Goal: Navigation & Orientation: Understand site structure

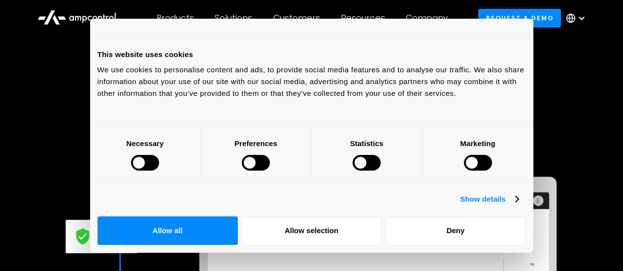
scroll to position [1957, 0]
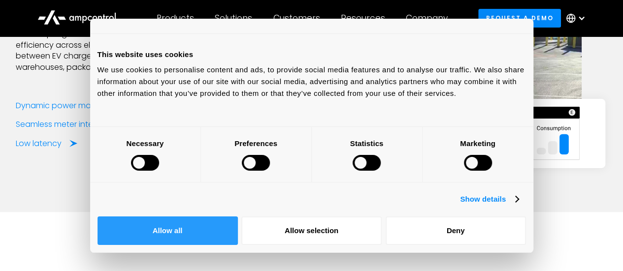
click at [238, 217] on button "Allow all" at bounding box center [168, 231] width 140 height 29
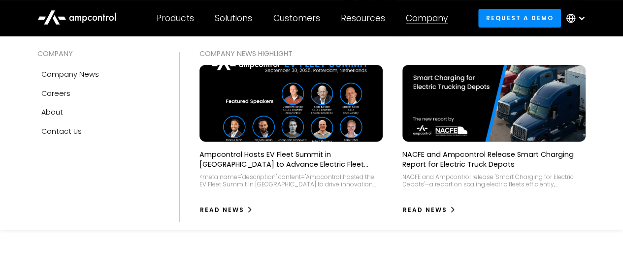
click at [434, 21] on div "Company" at bounding box center [427, 18] width 42 height 11
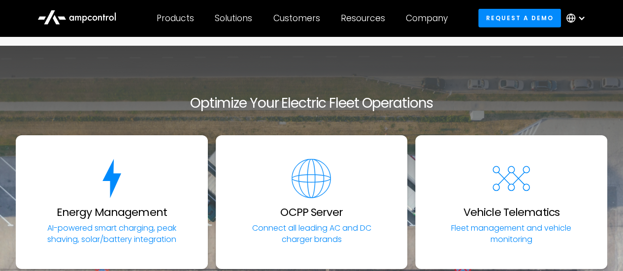
scroll to position [3086, 0]
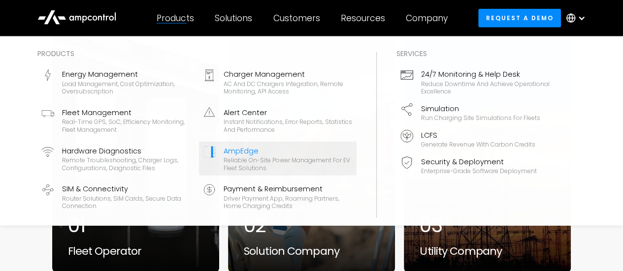
click at [189, 20] on div "Products" at bounding box center [175, 18] width 37 height 11
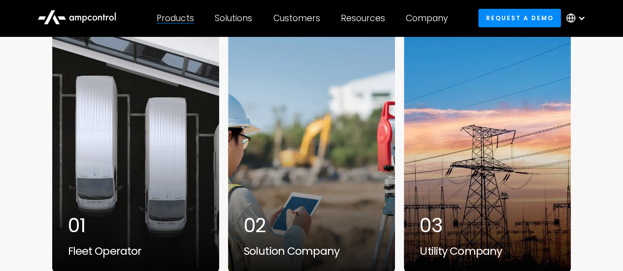
click at [189, 20] on div "Products" at bounding box center [175, 18] width 37 height 11
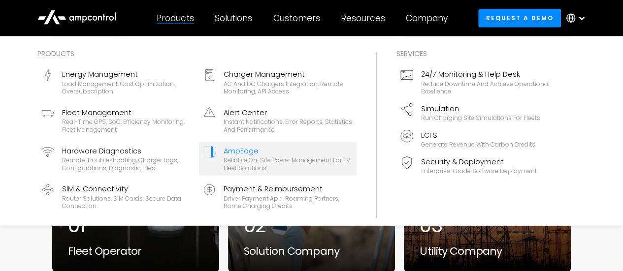
click at [256, 170] on div "Reliable On-site Power Management for EV Fleet Solutions" at bounding box center [288, 164] width 129 height 15
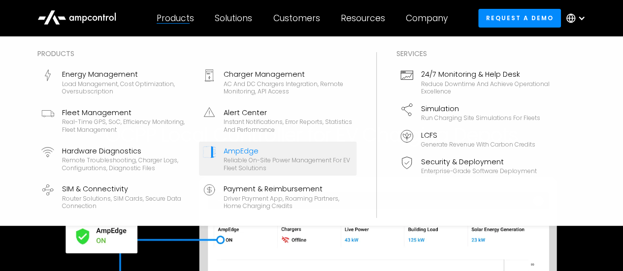
click at [165, 21] on div "Products" at bounding box center [175, 18] width 37 height 11
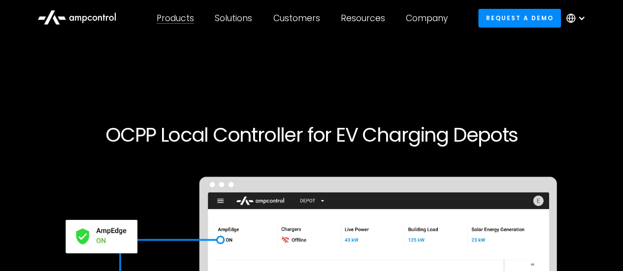
click at [165, 21] on div "Products" at bounding box center [175, 18] width 37 height 11
click at [62, 19] on icon at bounding box center [62, 17] width 8 height 3
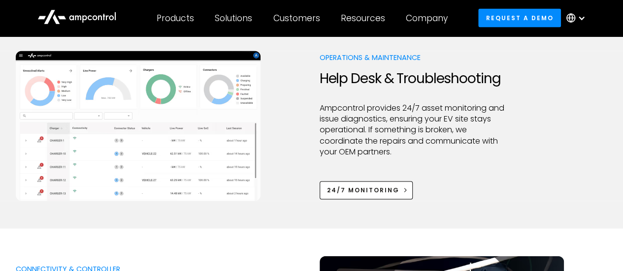
scroll to position [1133, 0]
